Goal: Task Accomplishment & Management: Use online tool/utility

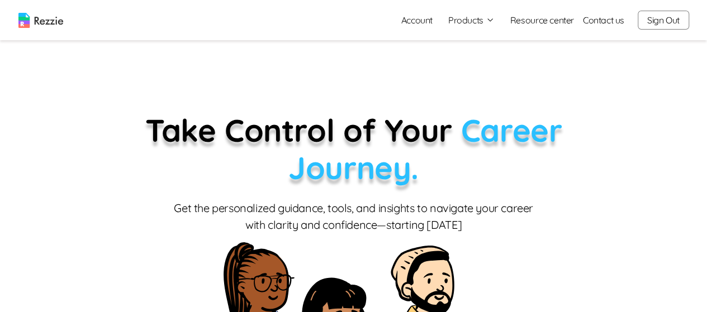
click at [478, 20] on button "Products" at bounding box center [471, 19] width 46 height 13
click at [485, 65] on link "AI Resume Review" at bounding box center [483, 64] width 137 height 22
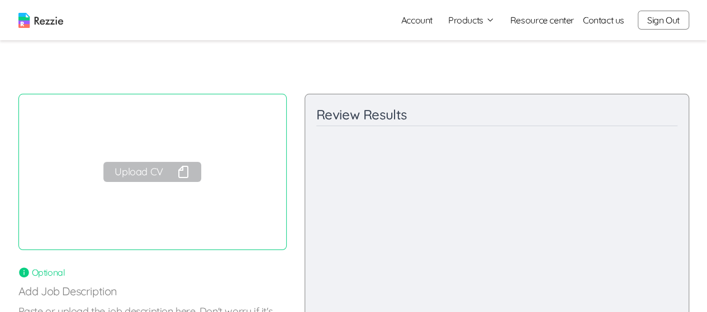
click at [152, 176] on button "Upload CV" at bounding box center [151, 172] width 97 height 20
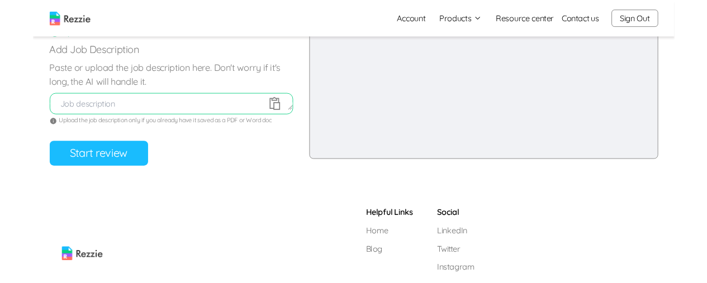
scroll to position [236, 0]
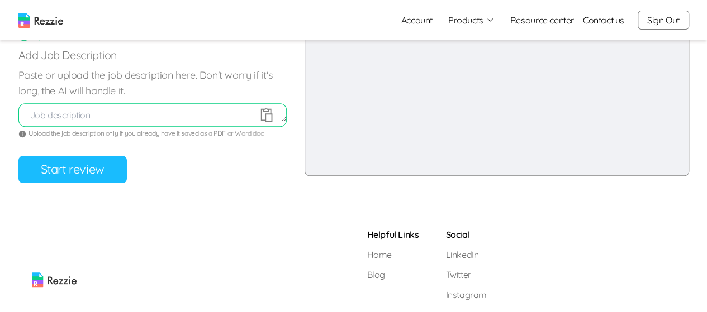
click at [91, 177] on button "Start review" at bounding box center [72, 169] width 108 height 27
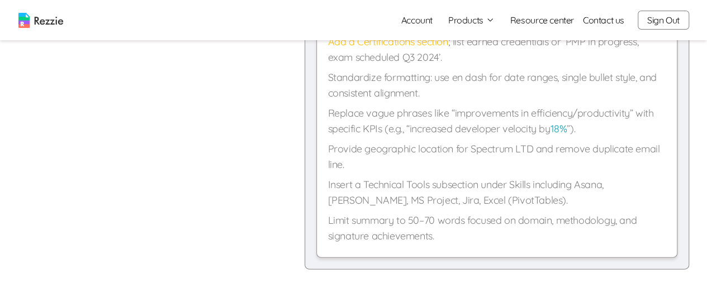
scroll to position [1095, 0]
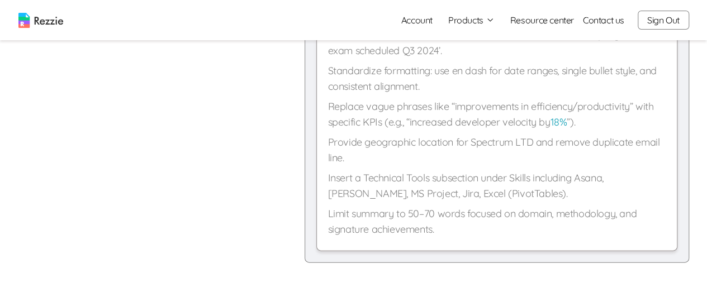
click at [638, 141] on p "Provide geographic location for Spectrum LTD and remove duplicate email line." at bounding box center [497, 150] width 338 height 31
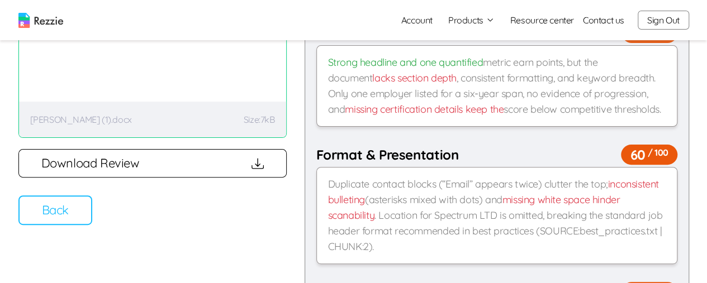
scroll to position [113, 0]
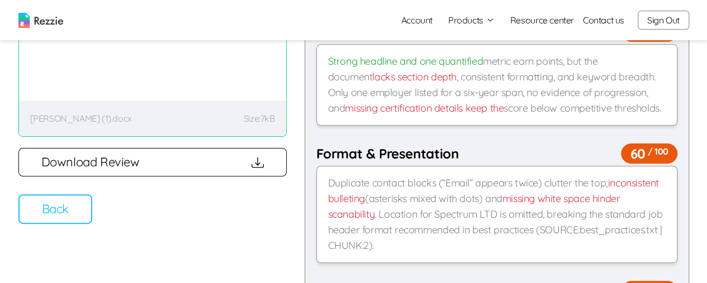
click at [76, 209] on button "Back" at bounding box center [55, 209] width 74 height 30
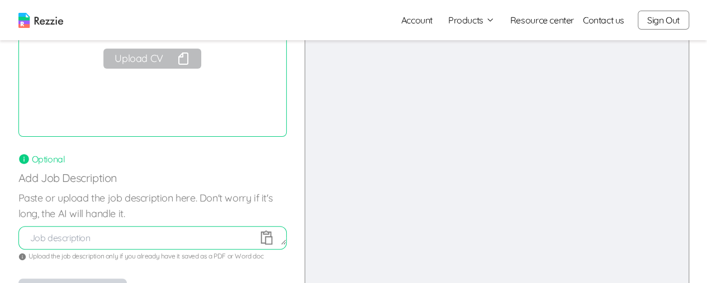
click at [149, 61] on button "Upload CV" at bounding box center [151, 59] width 97 height 20
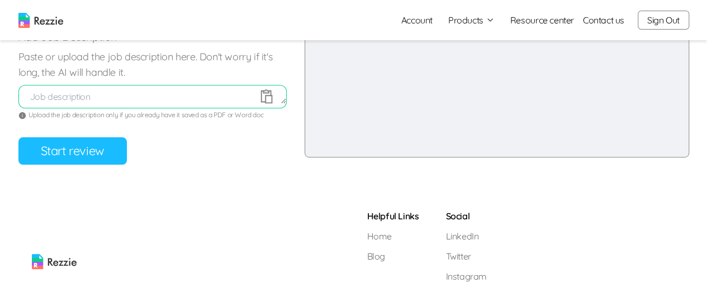
scroll to position [256, 0]
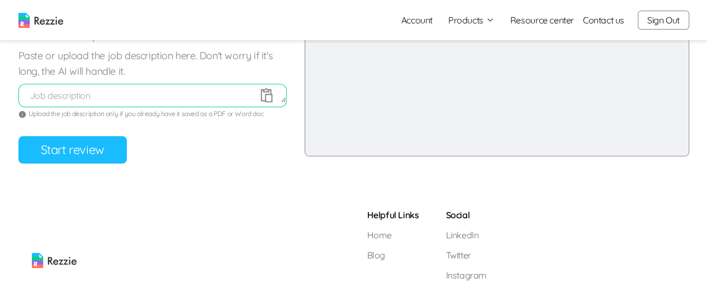
click at [74, 151] on button "Start review" at bounding box center [72, 149] width 108 height 27
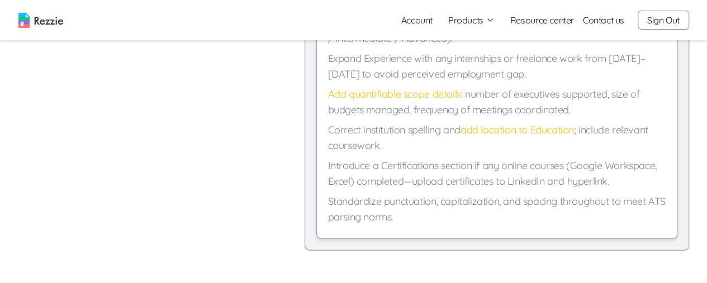
scroll to position [1092, 0]
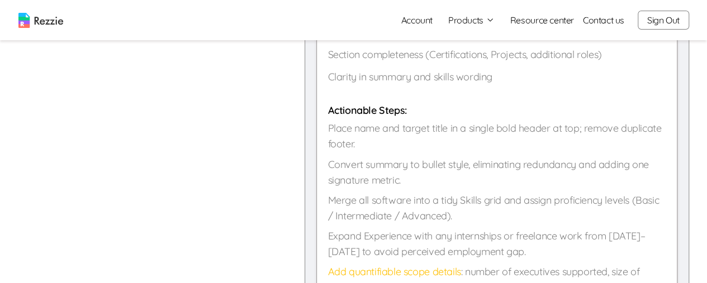
click at [634, 116] on h5 "Actionable Steps:" at bounding box center [497, 111] width 338 height 16
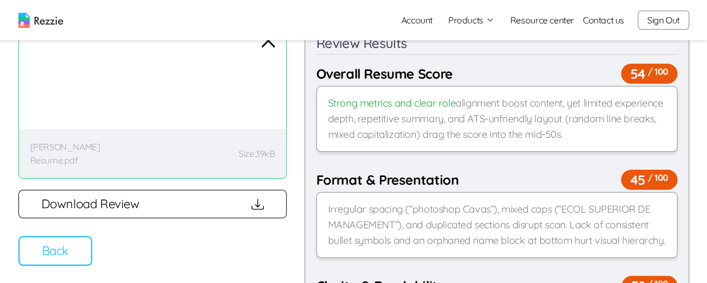
scroll to position [129, 0]
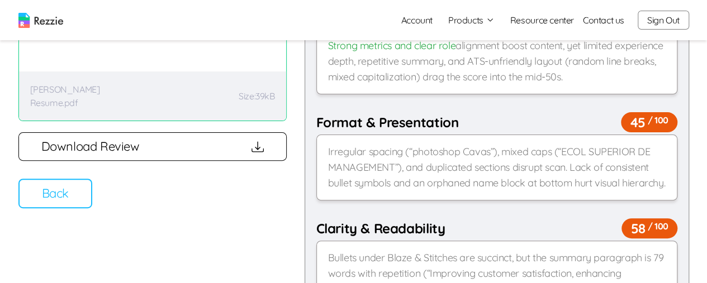
click at [70, 187] on button "Back" at bounding box center [55, 194] width 74 height 30
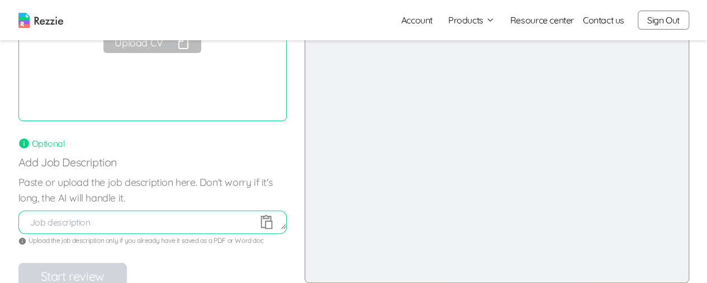
click at [269, 222] on icon at bounding box center [266, 221] width 17 height 17
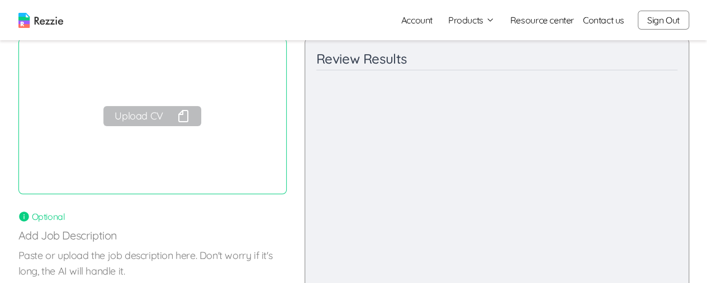
scroll to position [54, 0]
click at [153, 114] on button "Upload CV" at bounding box center [151, 118] width 97 height 20
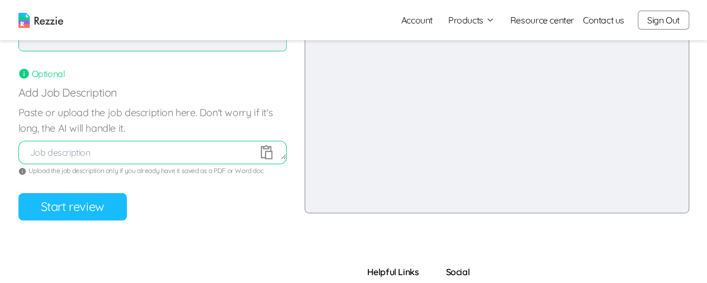
scroll to position [200, 0]
click at [193, 155] on textarea at bounding box center [152, 151] width 267 height 13
paste textarea "Lo’ip Dolors: Ametcon Adipisc (Elitsed & Doeiusmodte Incid) Utlabore: Etdolo (M…"
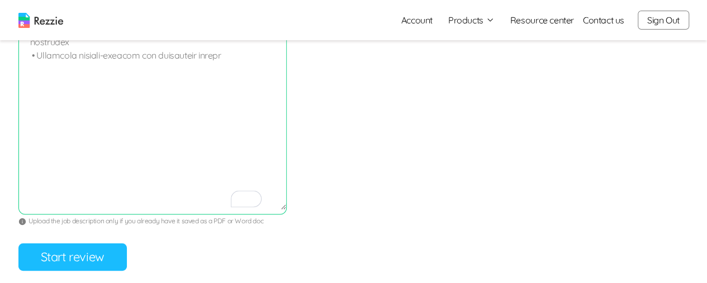
scroll to position [703, 0]
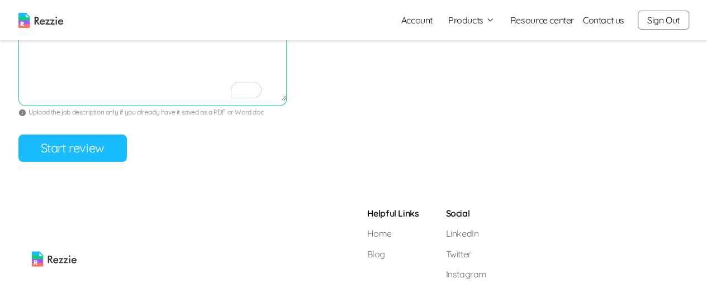
scroll to position [806, 0]
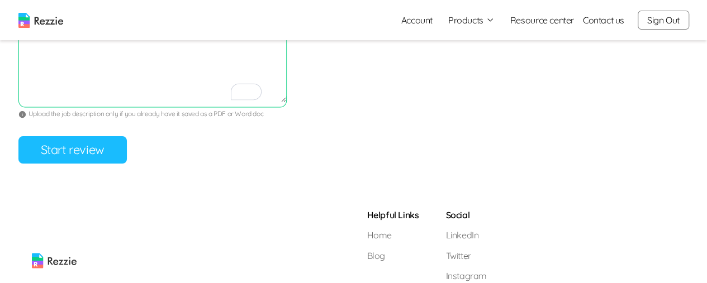
type textarea "Lo’ip Dolors: Ametcon Adipisc (Elitsed & Doeiusmodte Incid) Utlabore: Etdolo (M…"
click at [74, 149] on button "Start review" at bounding box center [72, 149] width 108 height 27
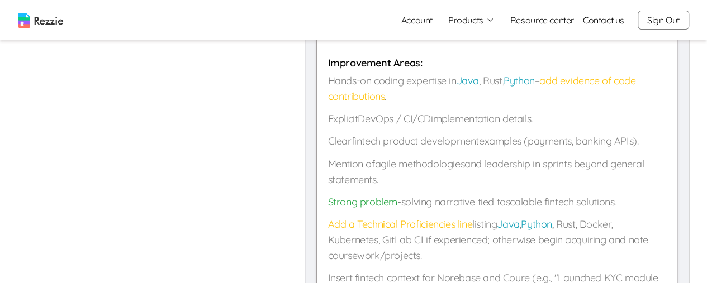
click at [663, 156] on p "Mention of agile methodologies and leadership in sprints beyond general stateme…" at bounding box center [497, 171] width 338 height 31
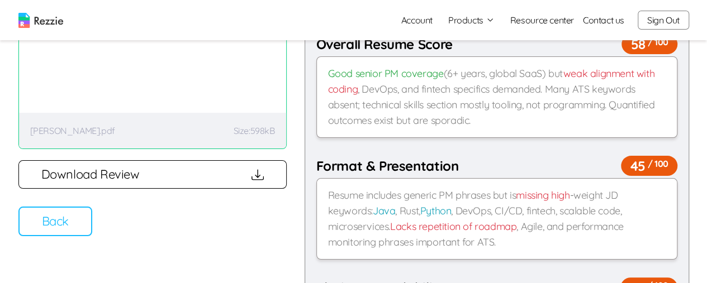
scroll to position [111, 0]
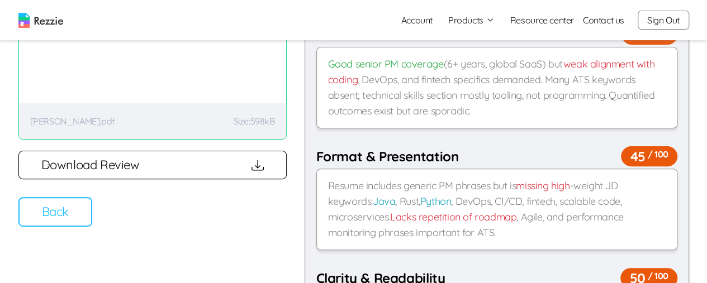
click at [48, 222] on button "Back" at bounding box center [55, 212] width 74 height 30
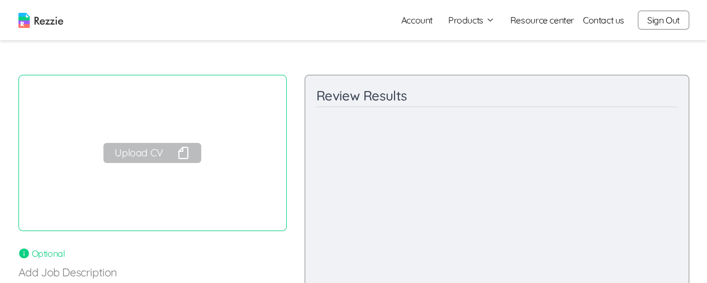
scroll to position [0, 0]
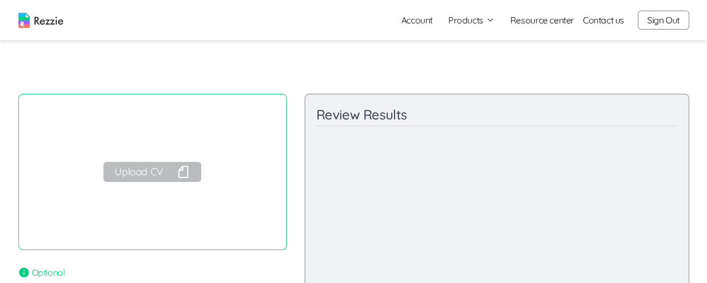
click at [663, 17] on button "Sign Out" at bounding box center [663, 20] width 51 height 19
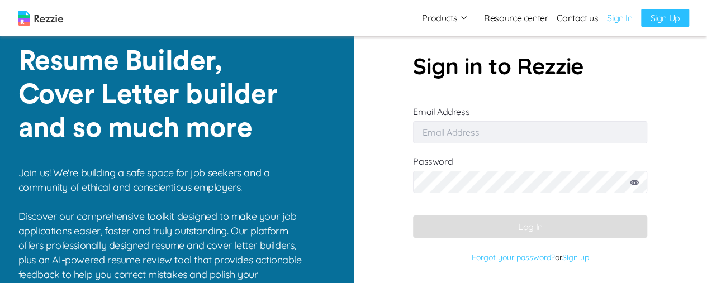
type input "[EMAIL_ADDRESS][DOMAIN_NAME]"
